Goal: Task Accomplishment & Management: Manage account settings

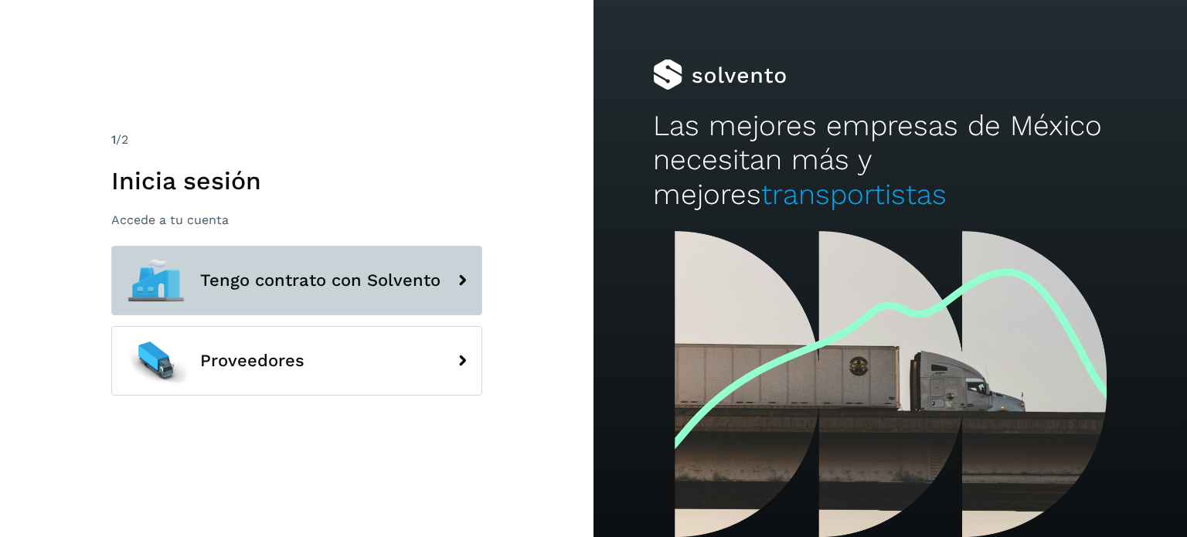
click at [307, 258] on button "Tengo contrato con Solvento" at bounding box center [296, 281] width 371 height 70
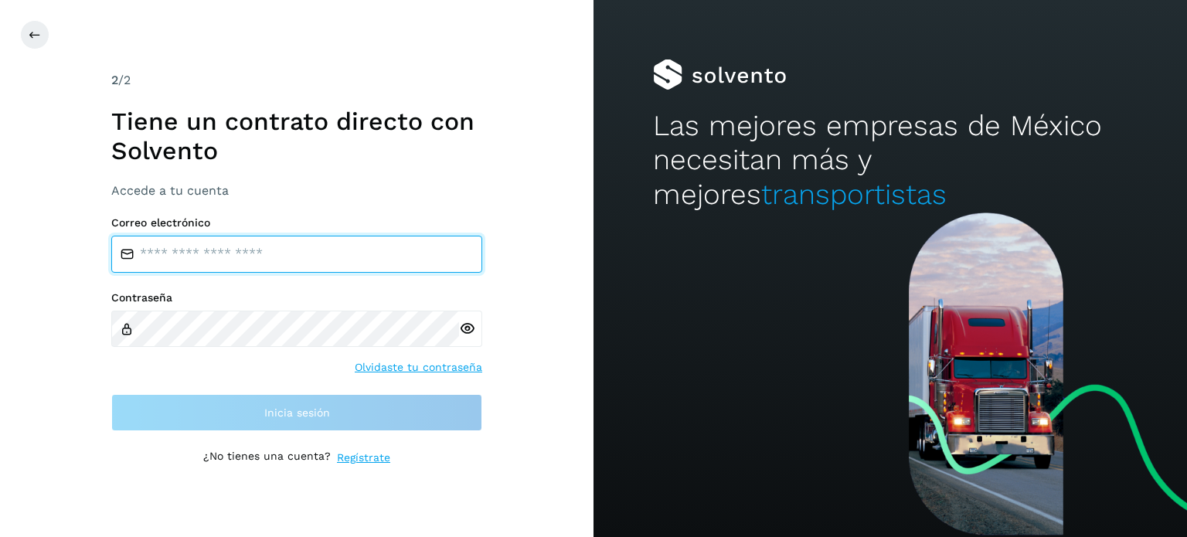
click at [265, 259] on input "email" at bounding box center [296, 254] width 371 height 37
type input "**********"
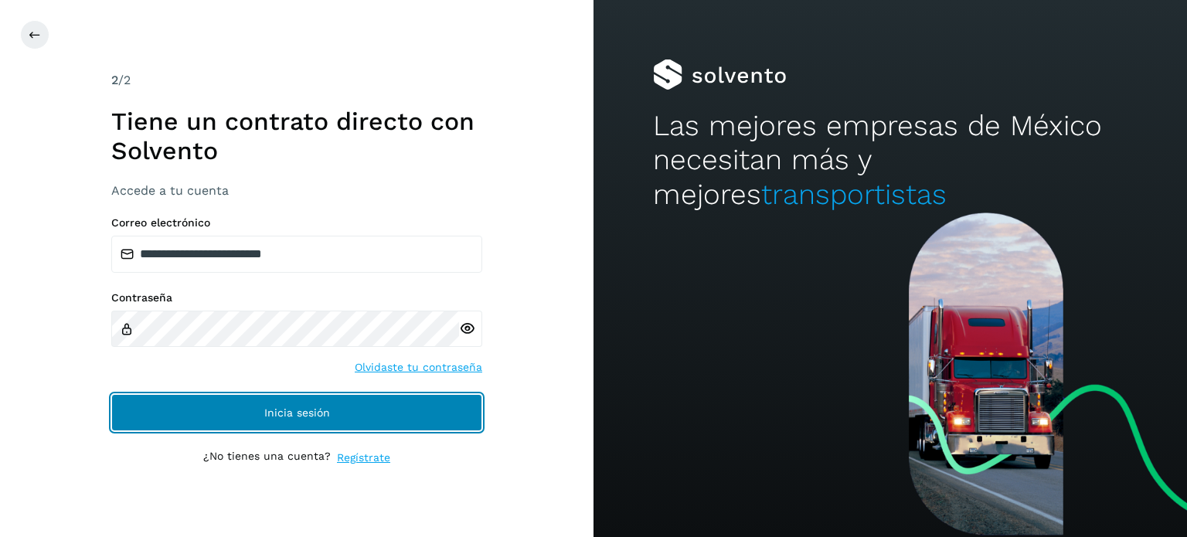
click at [303, 407] on span "Inicia sesión" at bounding box center [297, 412] width 66 height 11
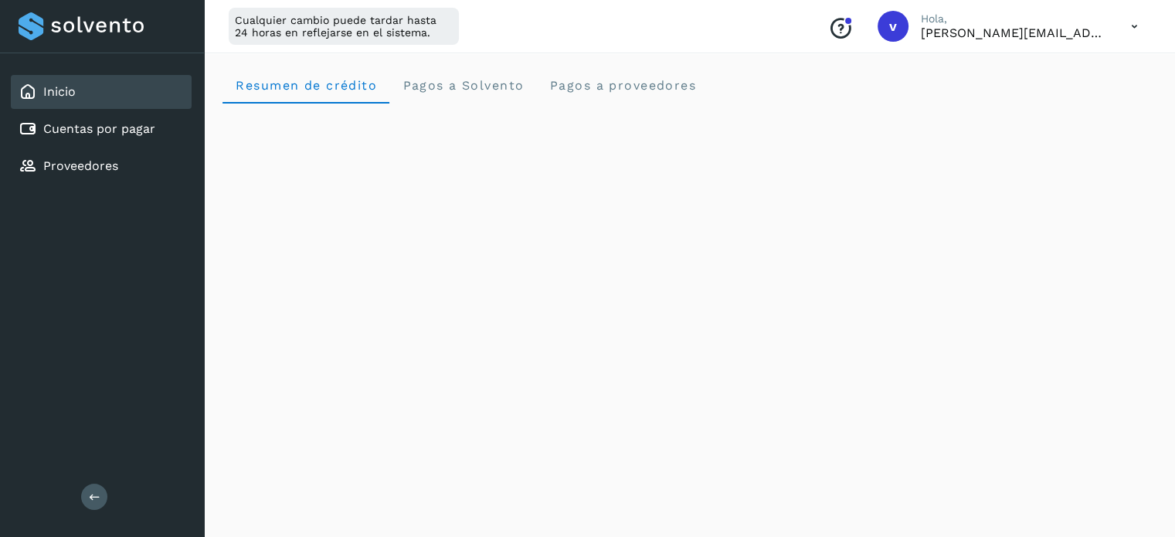
click at [1135, 34] on icon at bounding box center [1135, 27] width 32 height 32
click at [1075, 98] on div "Cerrar sesión" at bounding box center [1058, 99] width 184 height 29
